Goal: Information Seeking & Learning: Learn about a topic

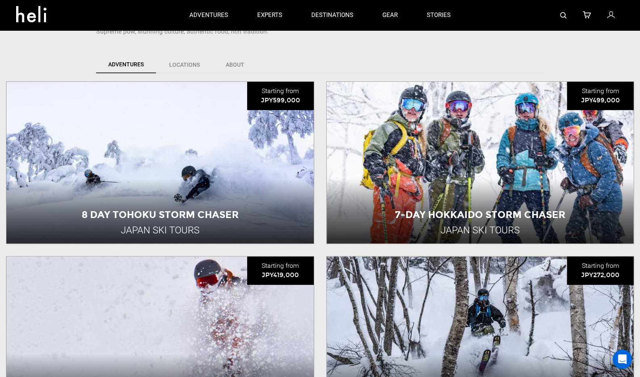
scroll to position [217, 0]
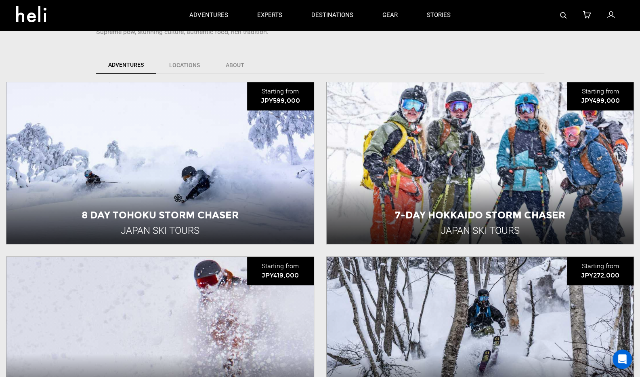
click at [476, 148] on div "7-Day Hokkaido Storm Chaser Japan Ski Tours [GEOGRAPHIC_DATA] 7 Day Adventure V…" at bounding box center [481, 163] width 308 height 162
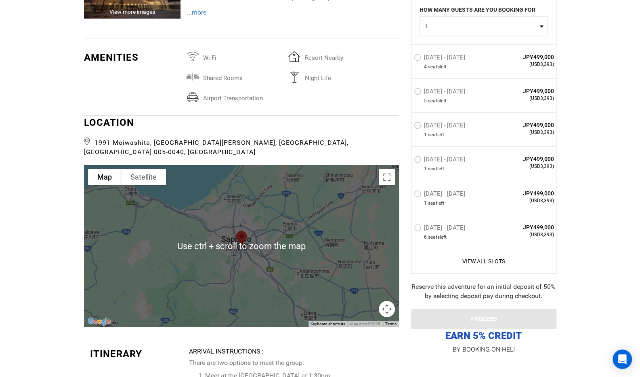
scroll to position [1693, 0]
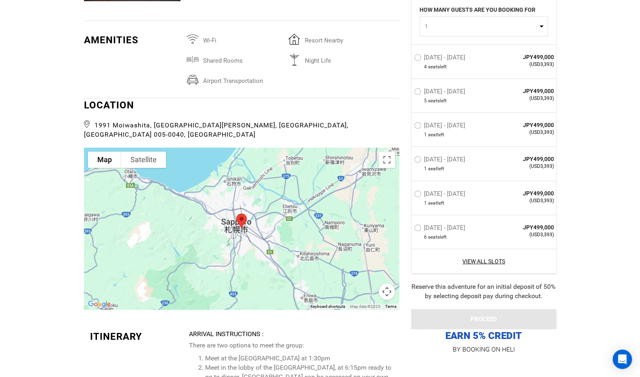
click at [385, 283] on button "Map camera controls" at bounding box center [387, 291] width 16 height 16
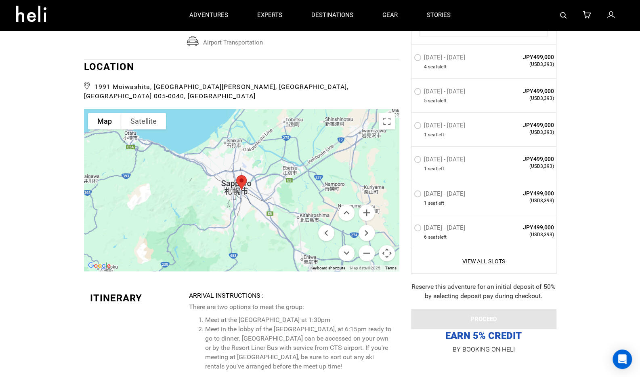
scroll to position [1731, 0]
click at [388, 114] on button "Toggle fullscreen view" at bounding box center [387, 122] width 16 height 16
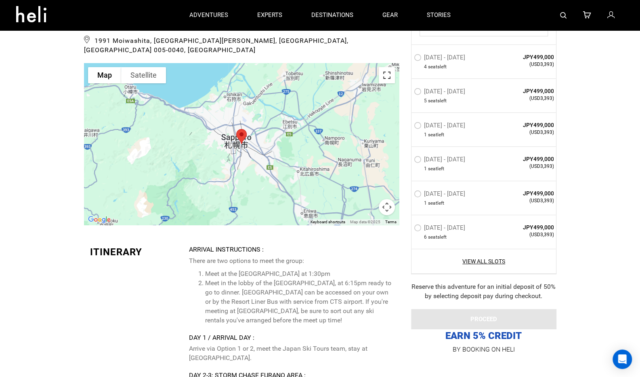
scroll to position [1777, 0]
click at [389, 67] on button "Toggle fullscreen view" at bounding box center [387, 75] width 16 height 16
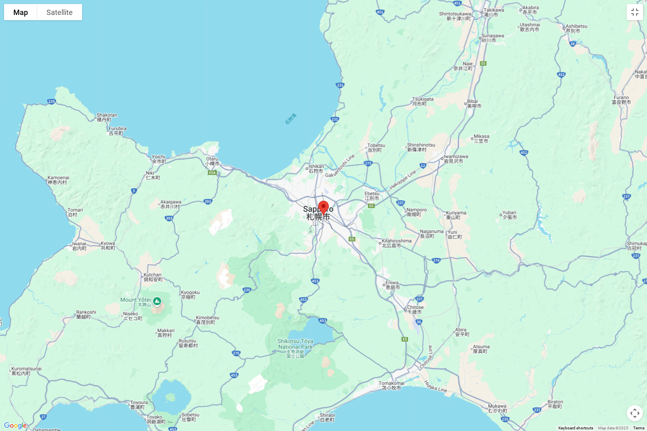
click at [634, 376] on button "Map camera controls" at bounding box center [634, 413] width 16 height 16
click at [615, 376] on button "Zoom out" at bounding box center [614, 413] width 16 height 16
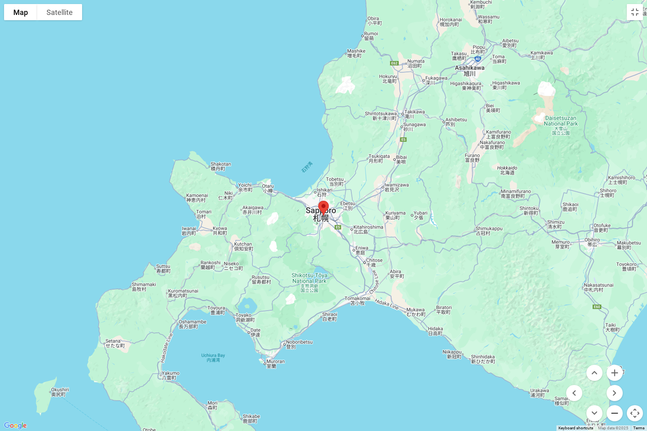
click at [615, 376] on button "Zoom out" at bounding box center [614, 413] width 16 height 16
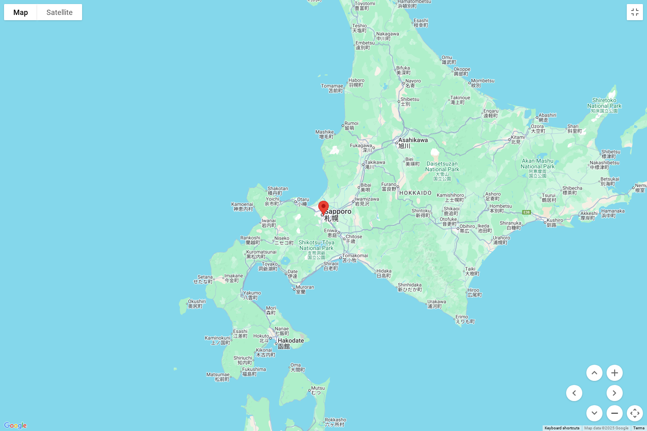
click at [615, 376] on button "Zoom out" at bounding box center [614, 413] width 16 height 16
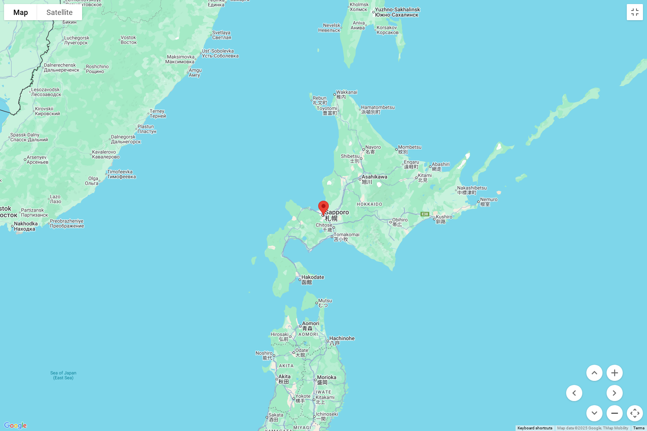
click at [615, 376] on button "Zoom out" at bounding box center [614, 413] width 16 height 16
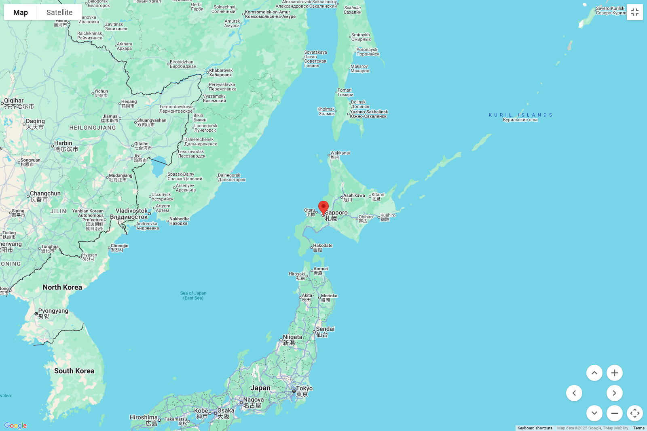
click at [615, 376] on button "Zoom out" at bounding box center [614, 413] width 16 height 16
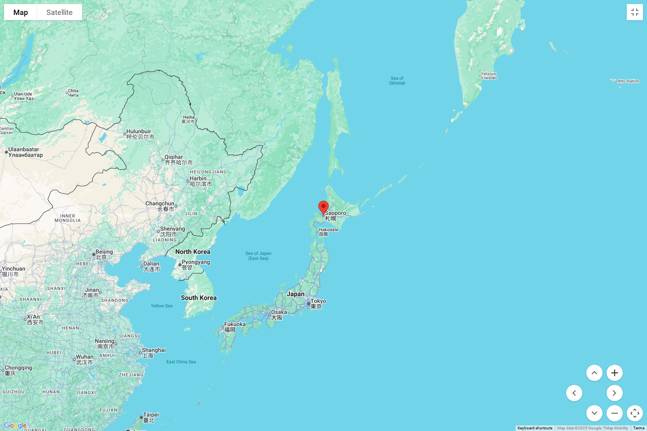
click at [618, 371] on button "Zoom in" at bounding box center [614, 373] width 16 height 16
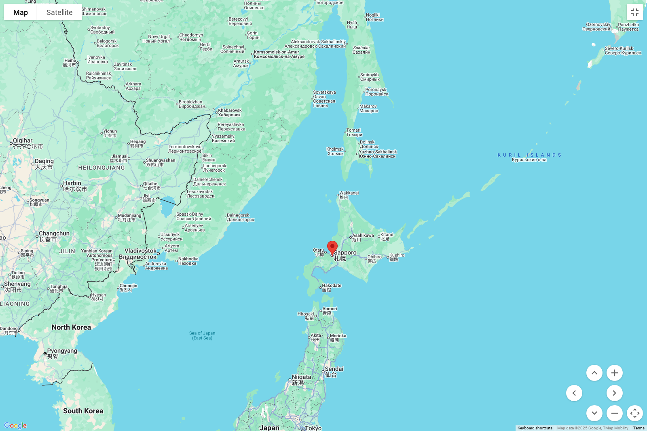
drag, startPoint x: 457, startPoint y: 268, endPoint x: 466, endPoint y: 311, distance: 43.7
click at [466, 311] on div at bounding box center [323, 215] width 647 height 431
click at [632, 10] on button "Toggle fullscreen view" at bounding box center [634, 12] width 16 height 16
